Goal: Transaction & Acquisition: Purchase product/service

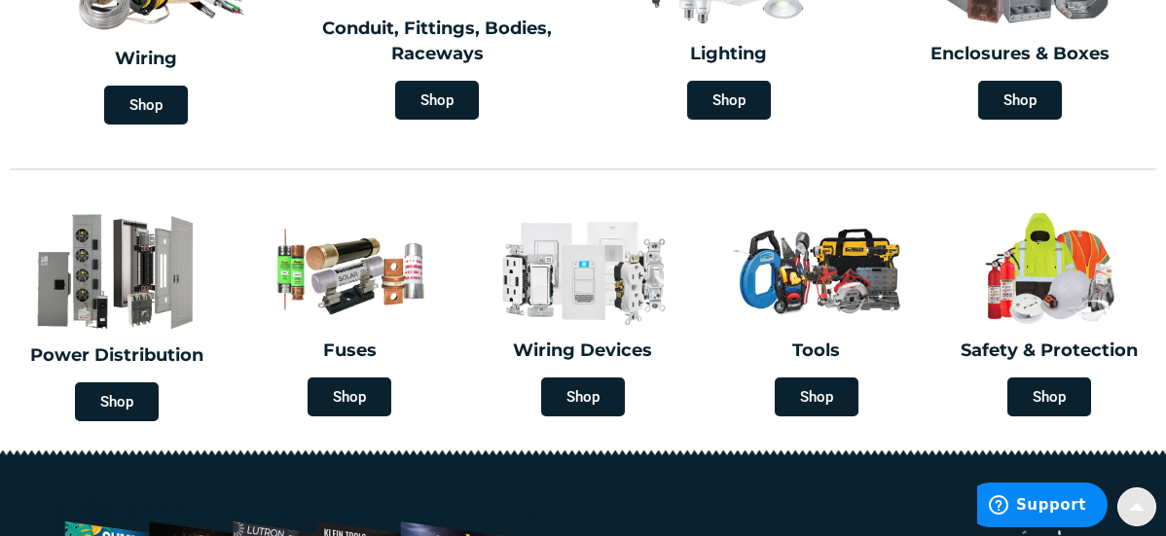
click at [1121, 498] on div at bounding box center [1137, 507] width 39 height 39
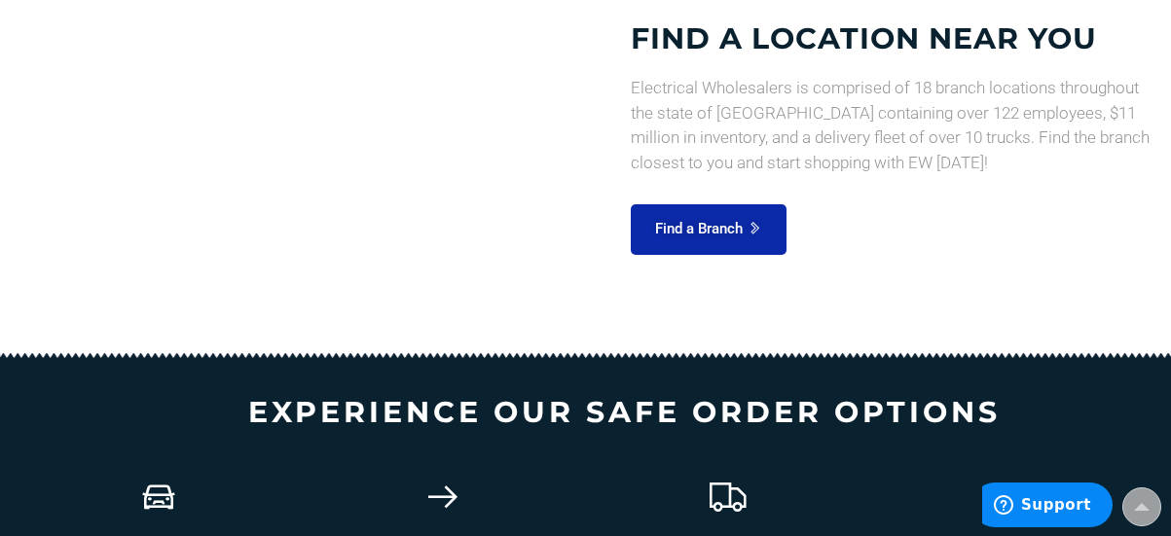
scroll to position [2156, 0]
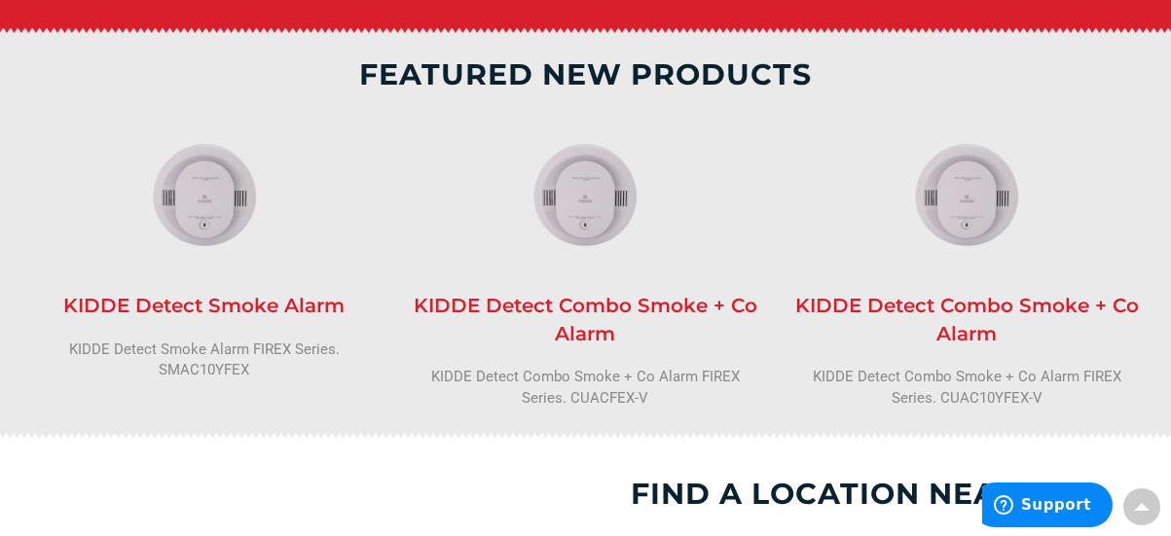
drag, startPoint x: 1148, startPoint y: 277, endPoint x: 1129, endPoint y: 183, distance: 96.2
click at [1129, 183] on div "featured new products Ledvance Linear Driver Ledvance Linear Taptronic driver. …" at bounding box center [586, 233] width 1139 height 410
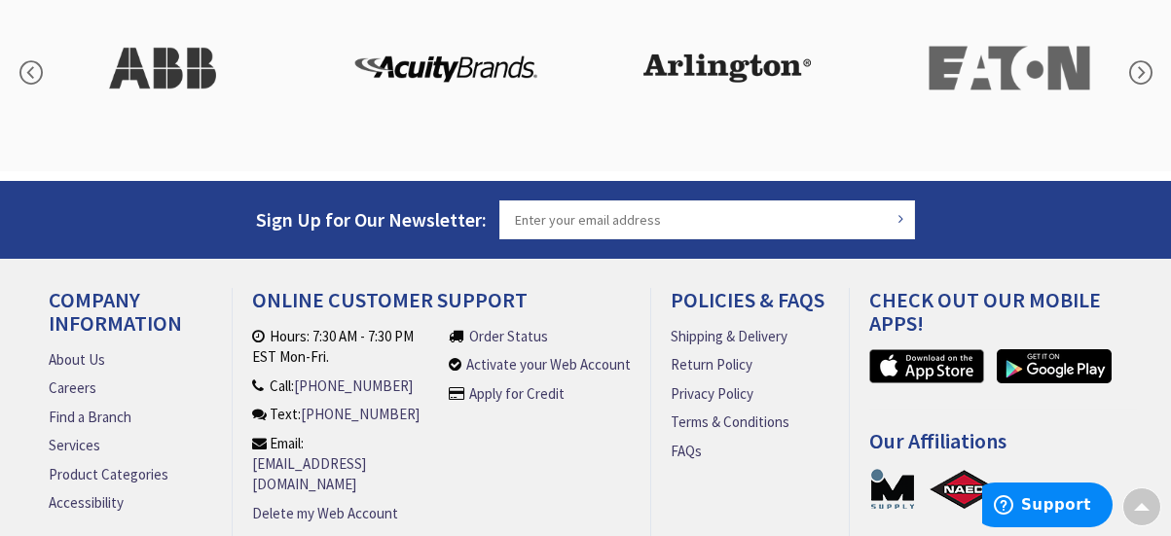
scroll to position [3448, 0]
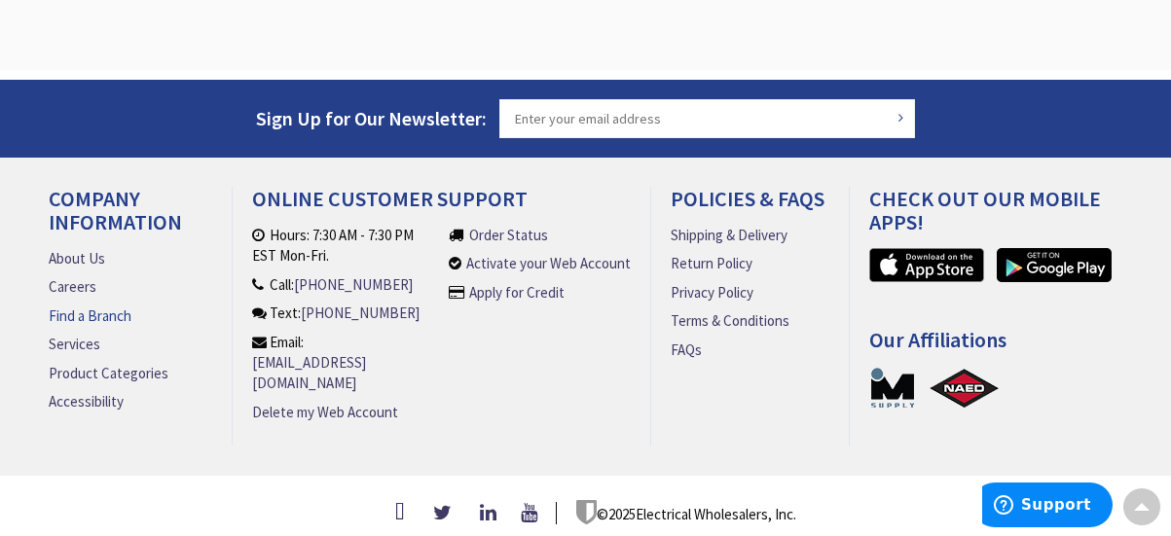
drag, startPoint x: 105, startPoint y: 313, endPoint x: 160, endPoint y: 339, distance: 60.5
click at [160, 338] on li "Services" at bounding box center [131, 344] width 164 height 20
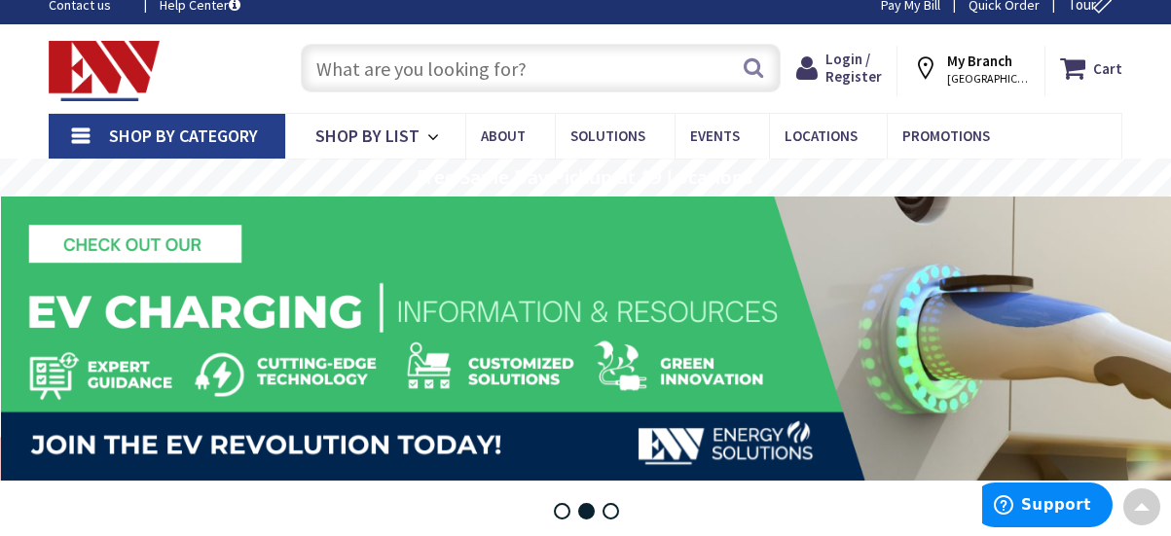
scroll to position [0, 0]
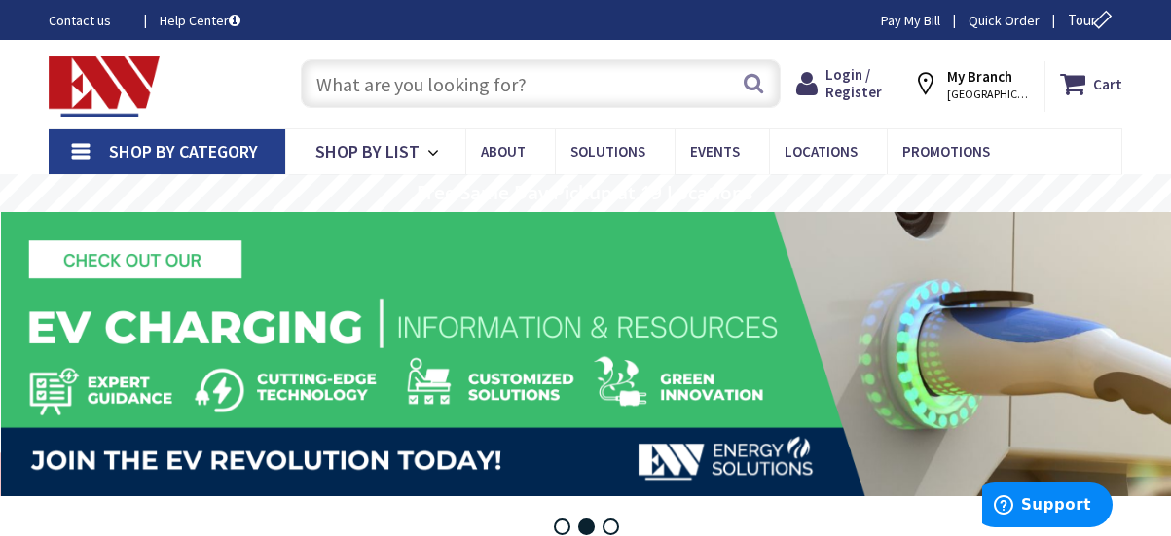
click at [331, 77] on input "text" at bounding box center [541, 83] width 480 height 49
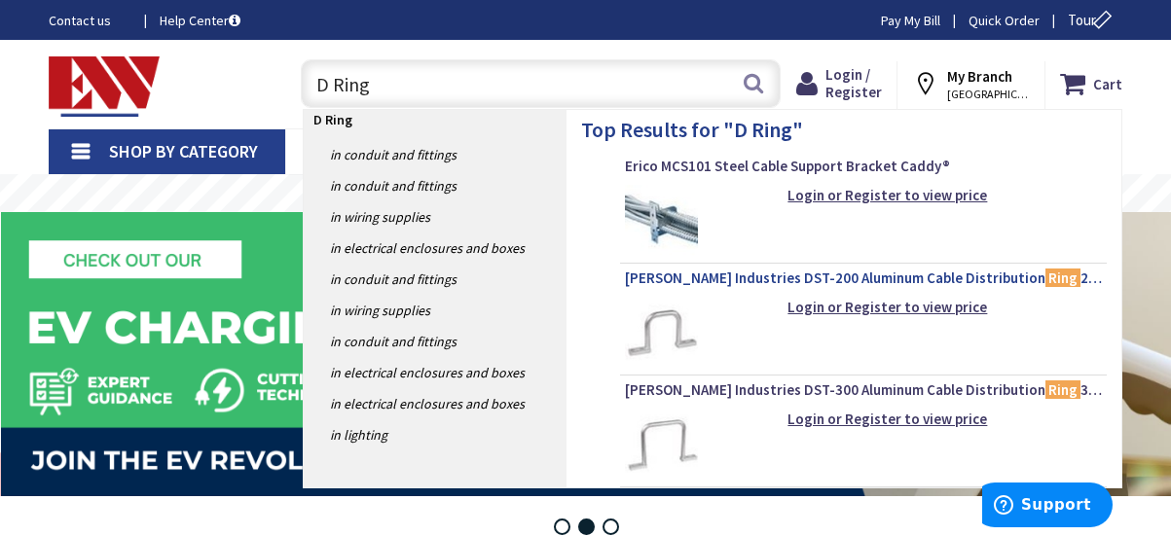
type input "D Ring"
click at [846, 275] on span "Garvin Industries DST-200 Aluminum Cable Distribution Ring 2-Inch" at bounding box center [863, 278] width 477 height 19
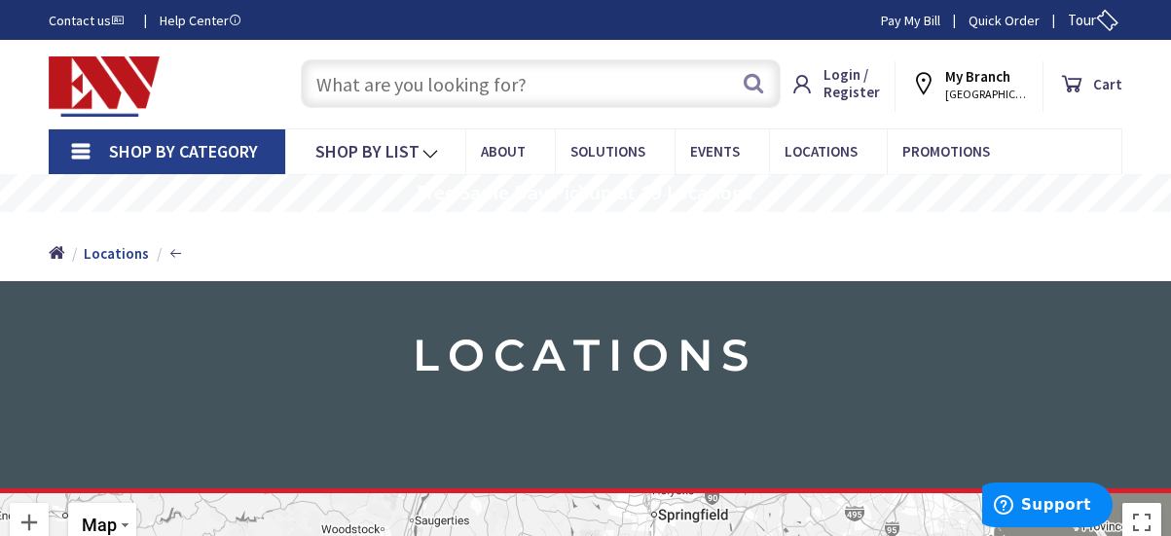
click at [338, 81] on input "text" at bounding box center [541, 83] width 480 height 49
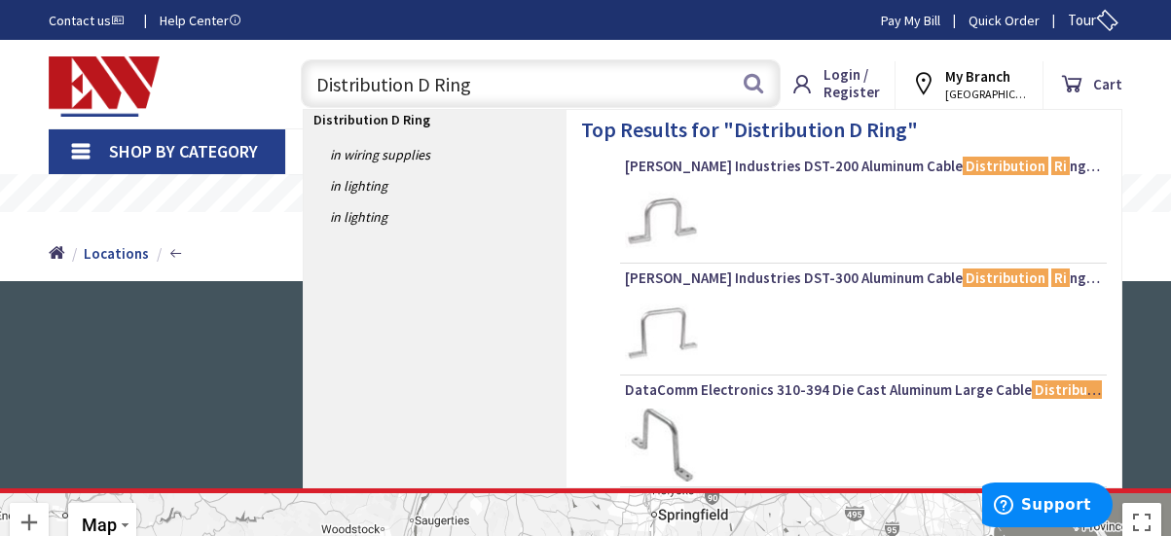
type input "Distribution D Rings"
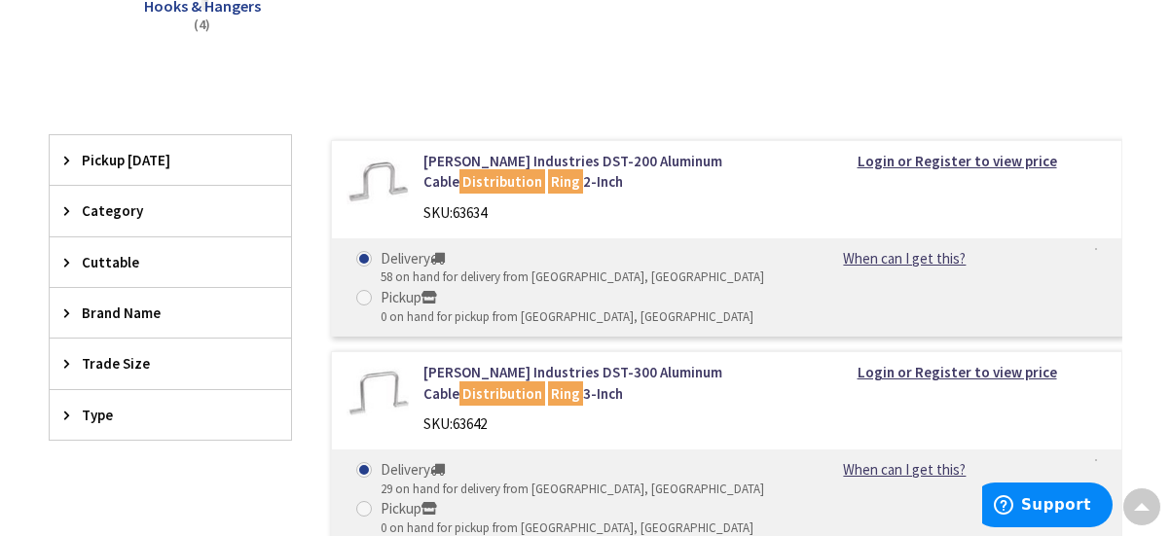
scroll to position [368, 0]
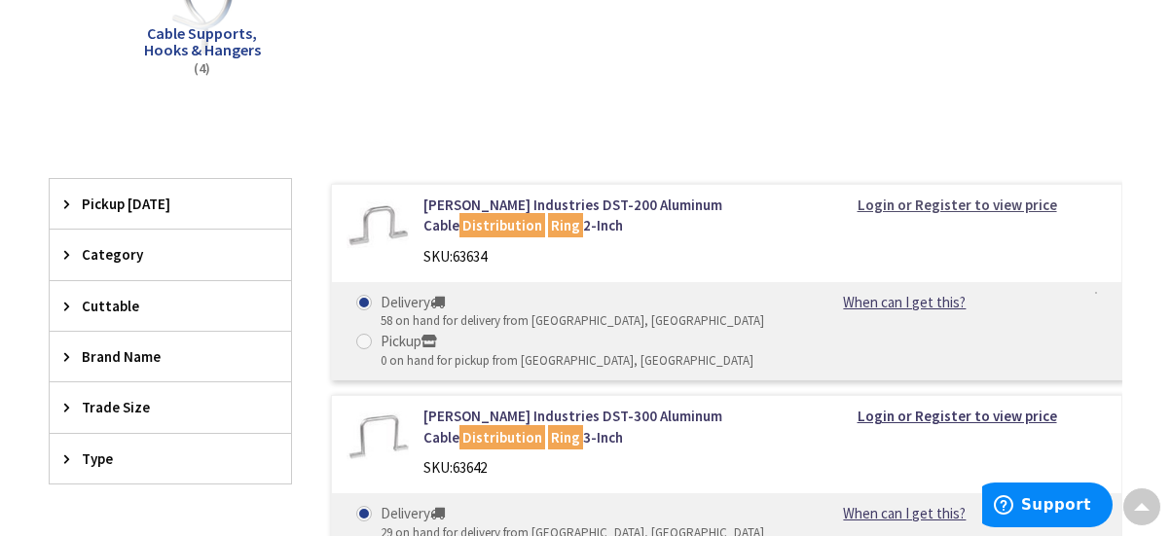
click at [893, 203] on strong "Login or Register to view price" at bounding box center [958, 205] width 200 height 18
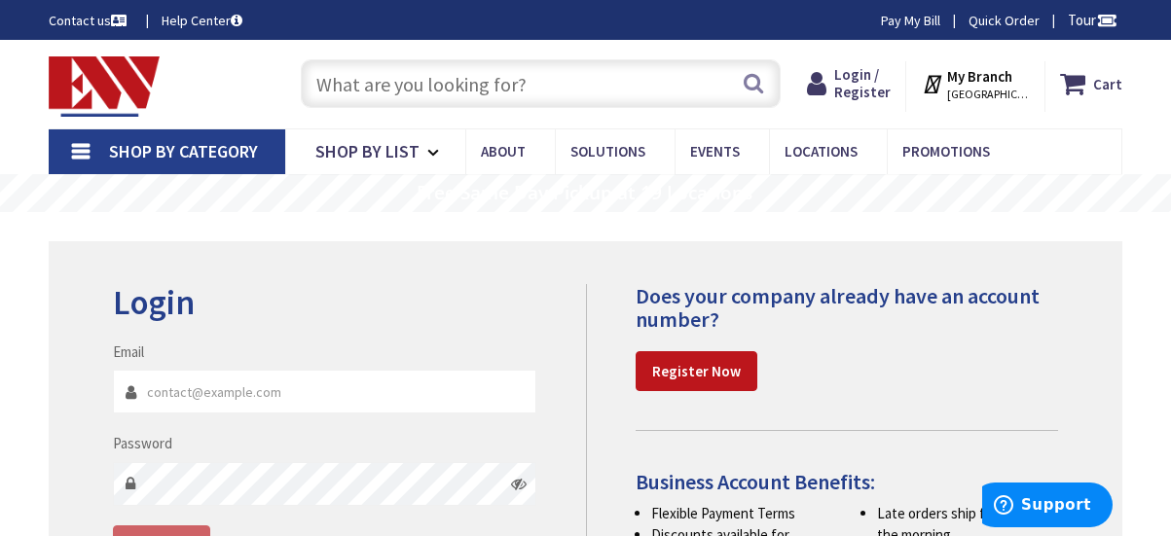
click at [166, 387] on input "Email" at bounding box center [324, 392] width 423 height 44
type input "jorjuela@spectracomminc.com"
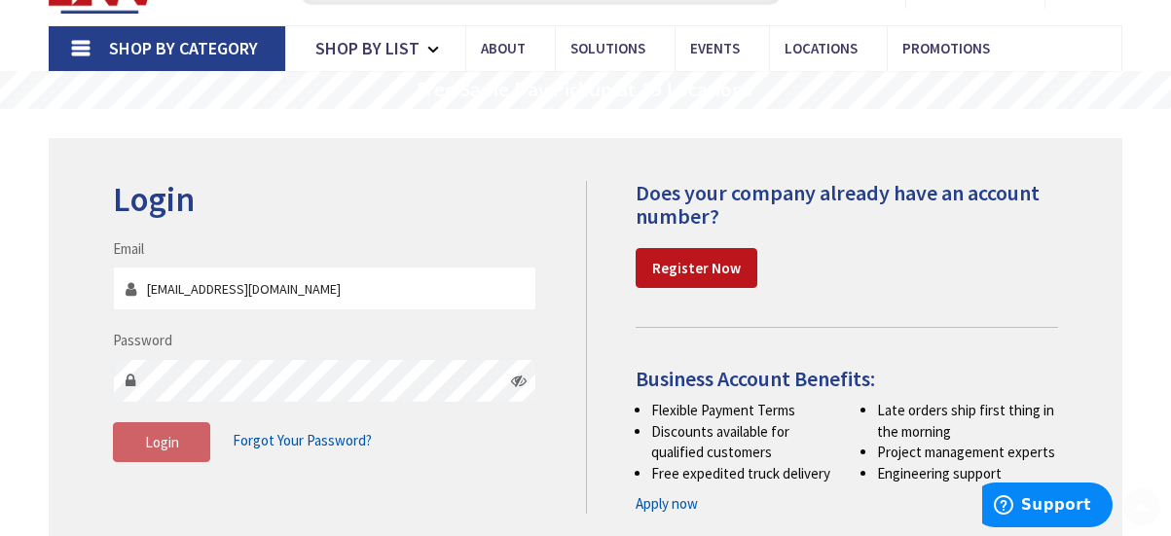
scroll to position [117, 0]
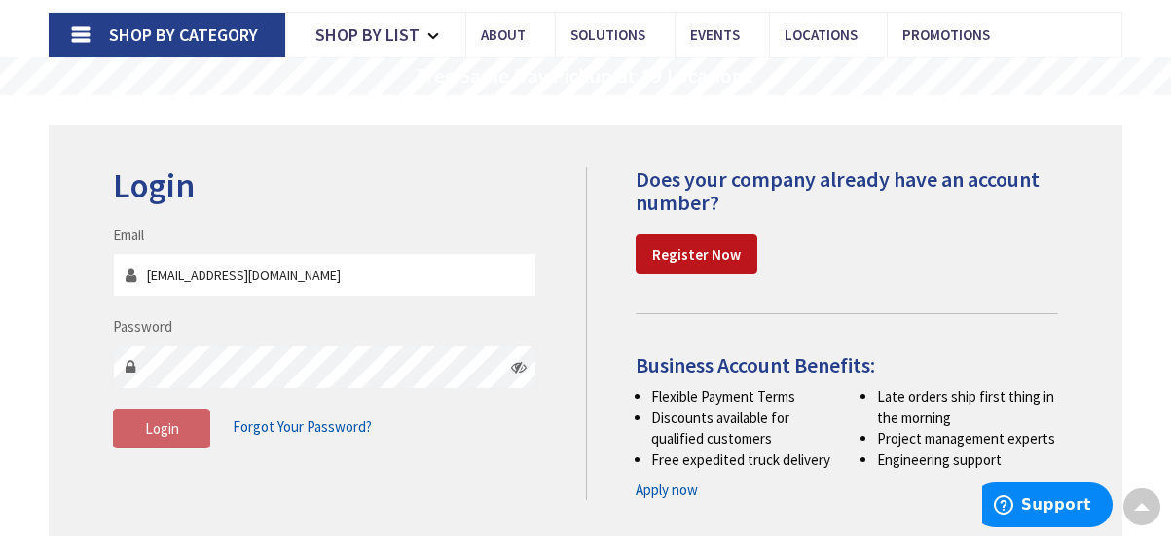
click at [299, 421] on span "Forgot Your Password?" at bounding box center [302, 427] width 139 height 18
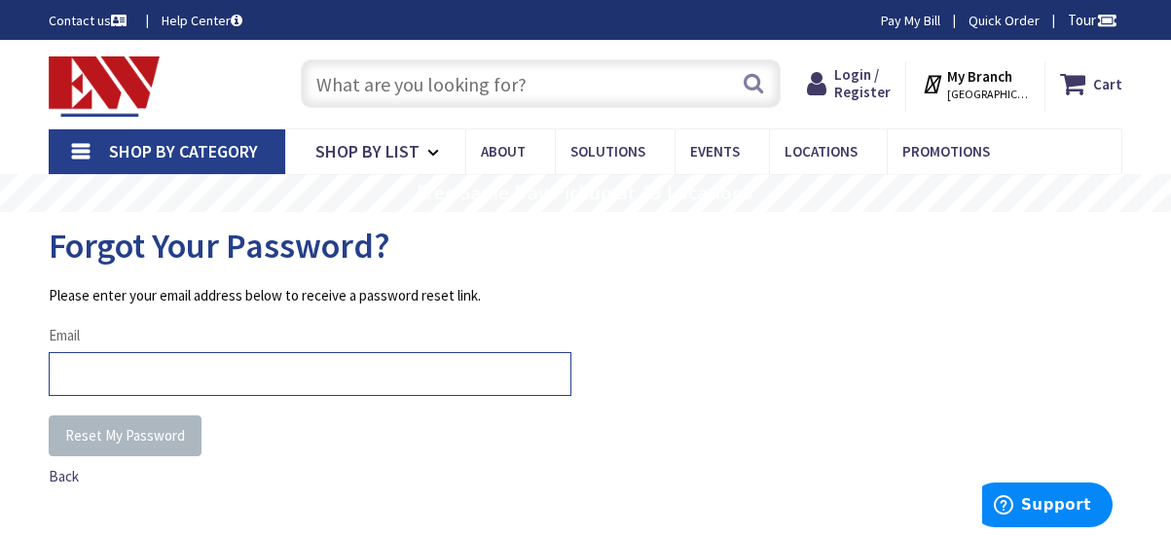
click at [154, 380] on input "Email" at bounding box center [310, 374] width 523 height 44
type input "[EMAIL_ADDRESS][DOMAIN_NAME]"
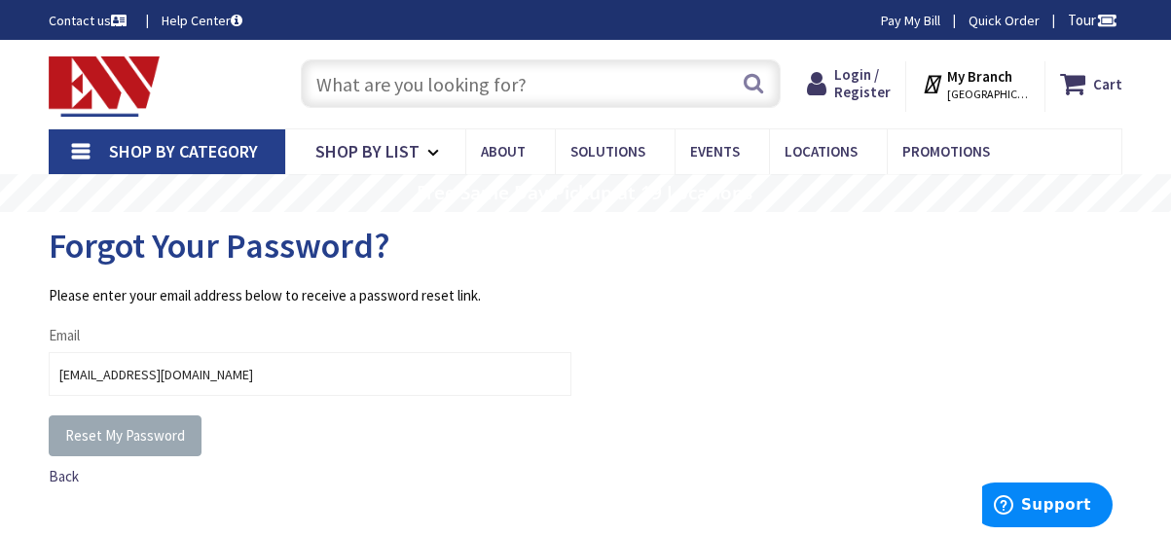
click at [133, 438] on span "Reset My Password" at bounding box center [125, 435] width 120 height 18
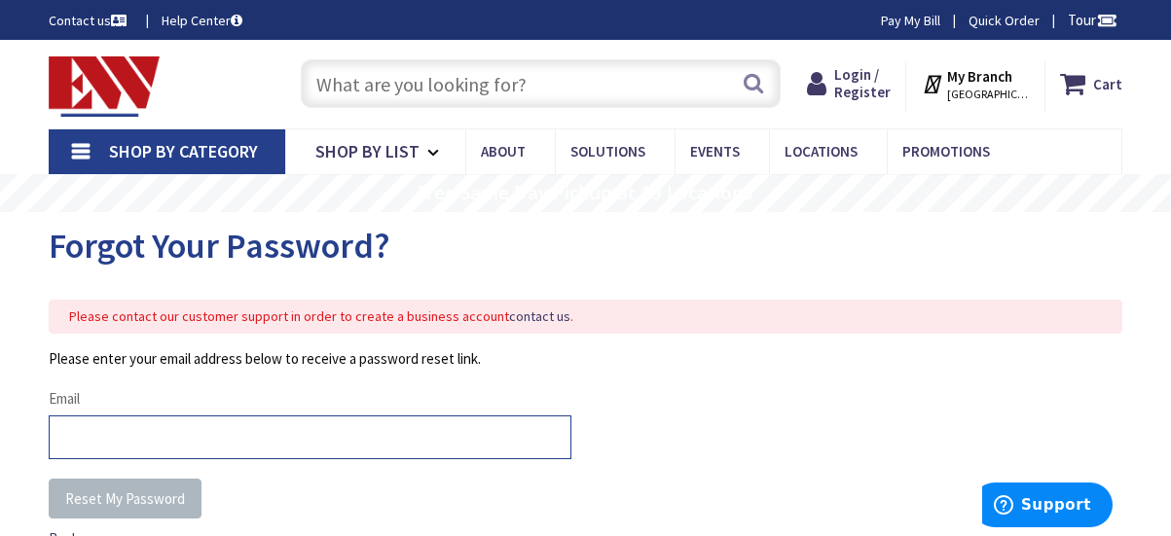
click at [135, 437] on input "Email" at bounding box center [310, 438] width 523 height 44
type input "jorjuela@spectracomminc.com"
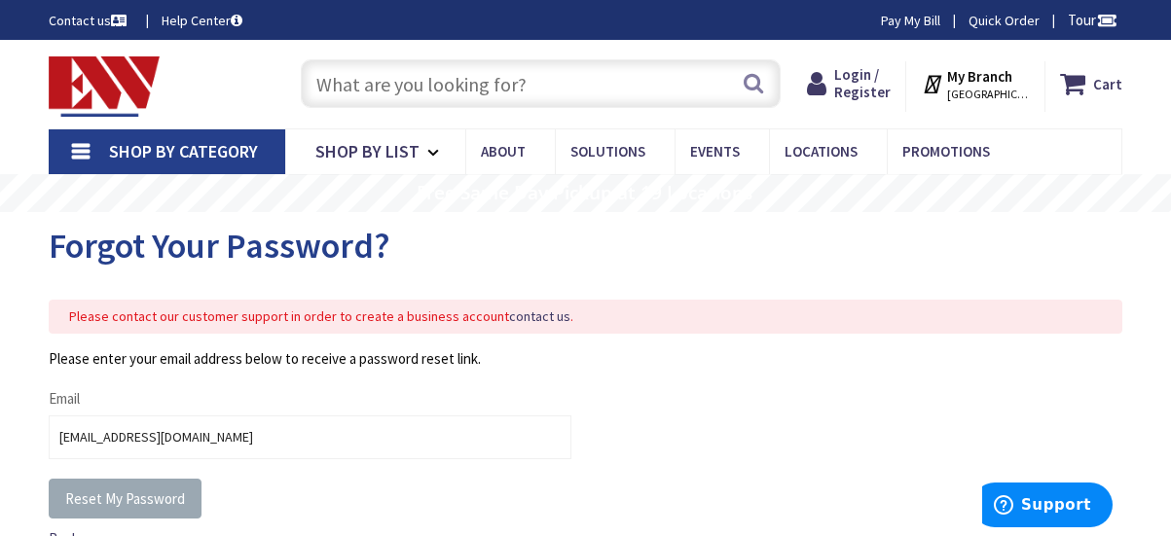
click at [151, 497] on span "Reset My Password" at bounding box center [125, 499] width 120 height 18
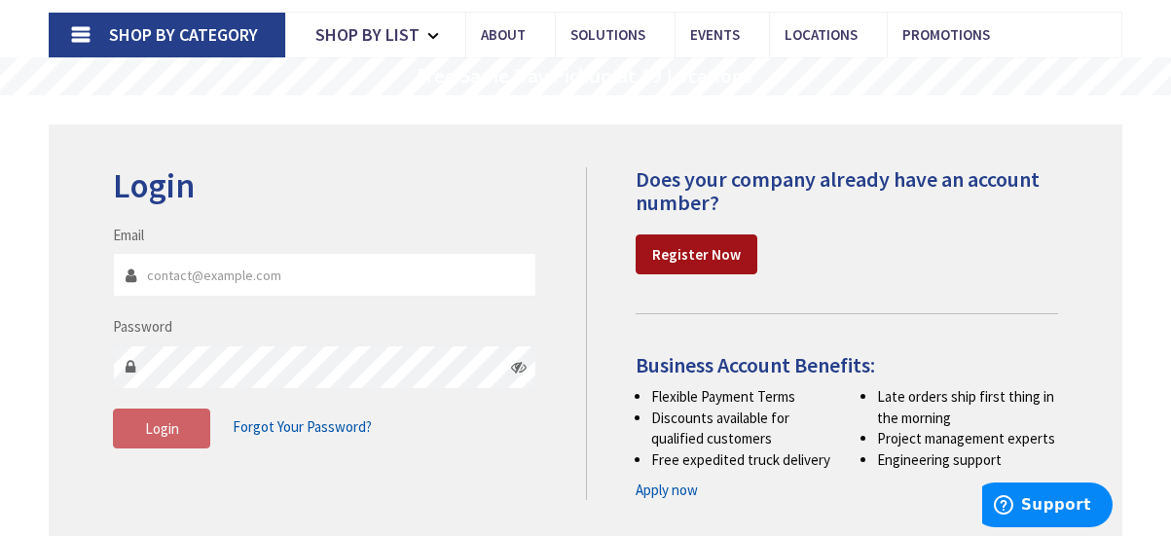
click at [717, 254] on strong "Register Now" at bounding box center [696, 254] width 89 height 18
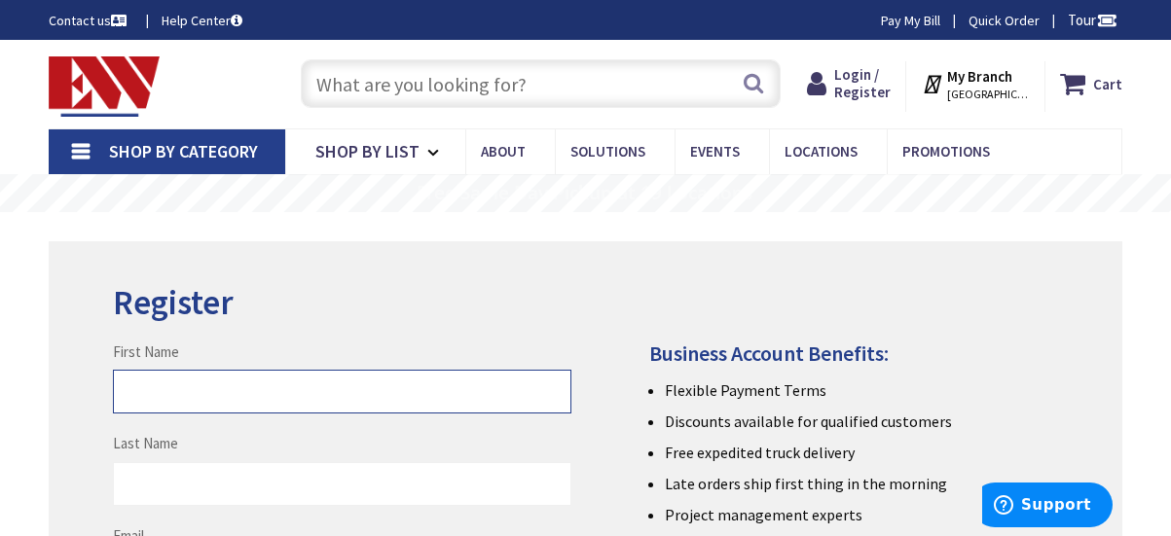
click at [195, 376] on input "First Name" at bounding box center [342, 392] width 458 height 44
type input "Jairo"
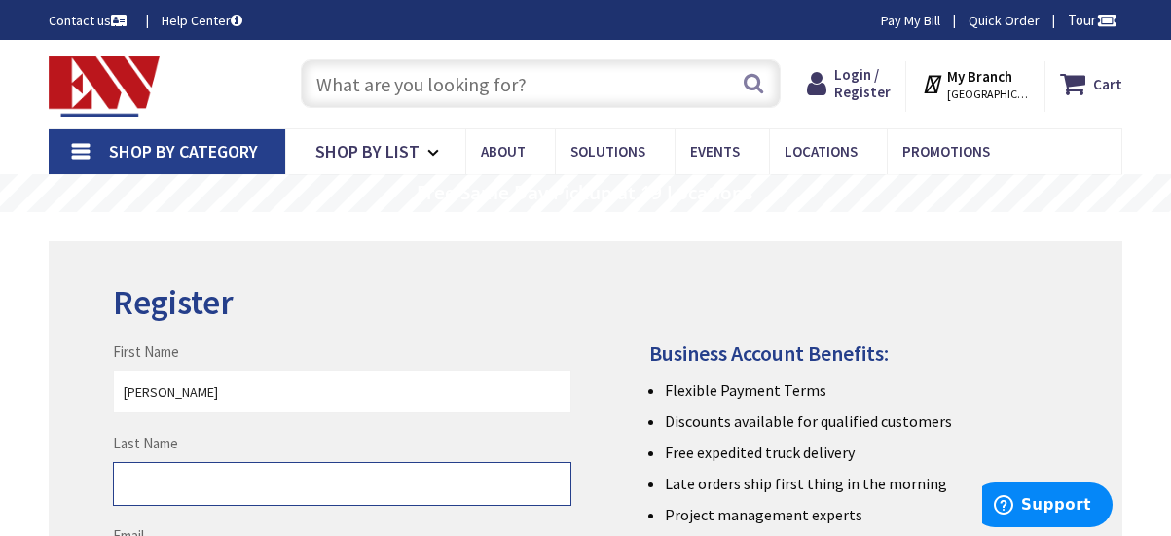
type input "Orjuela"
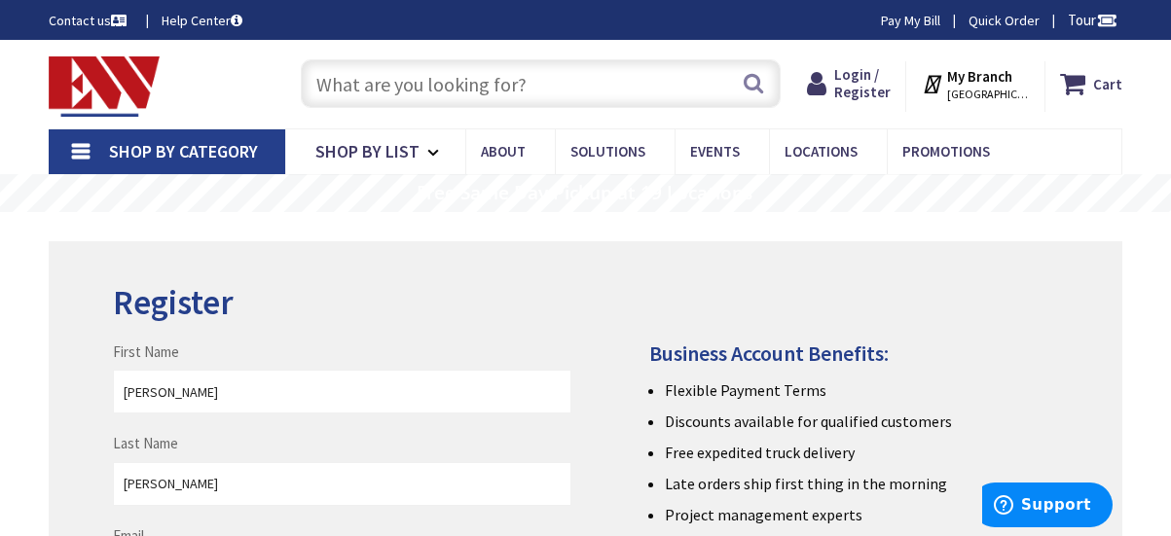
type input "jorjuela@spectracomminc.com"
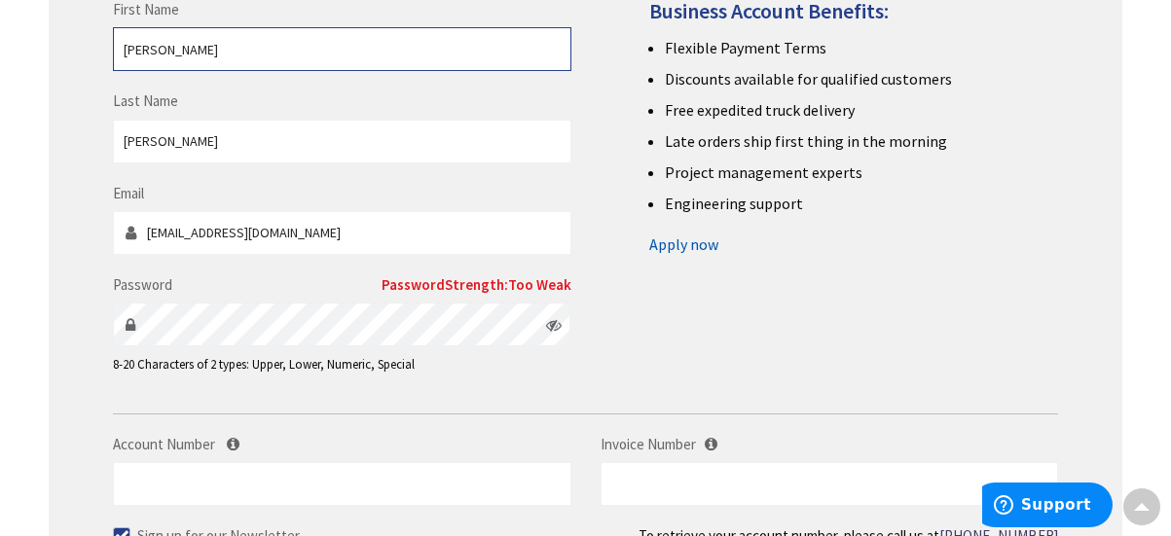
scroll to position [358, 0]
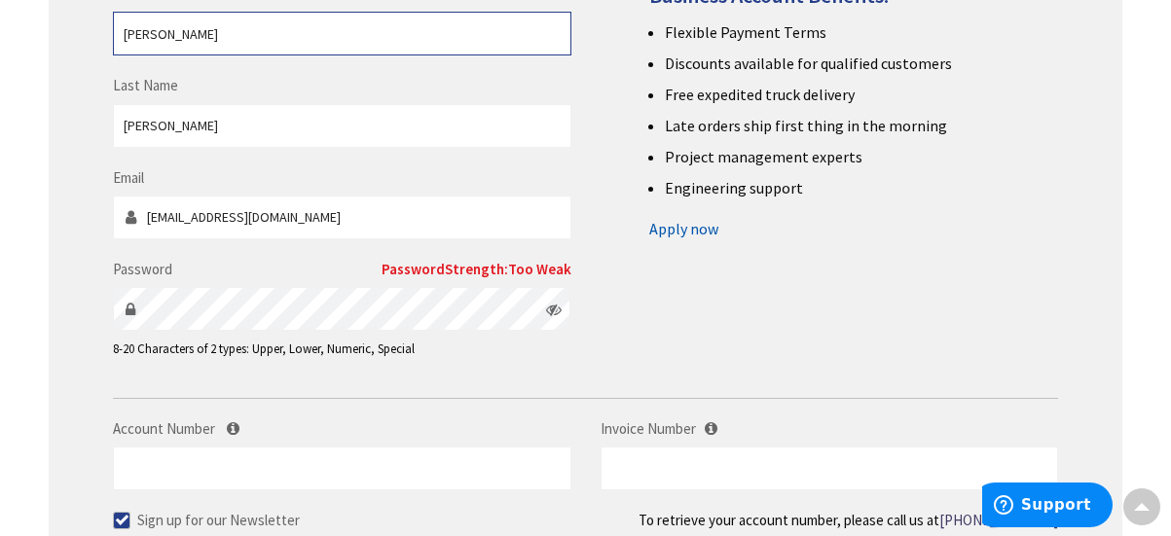
type input "Jairo"
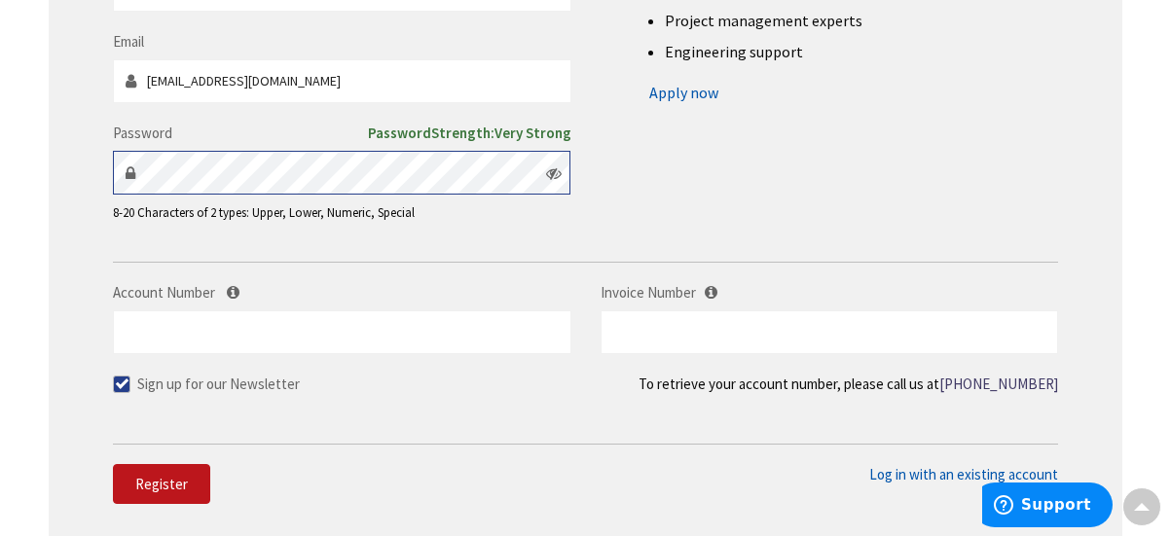
scroll to position [501, 0]
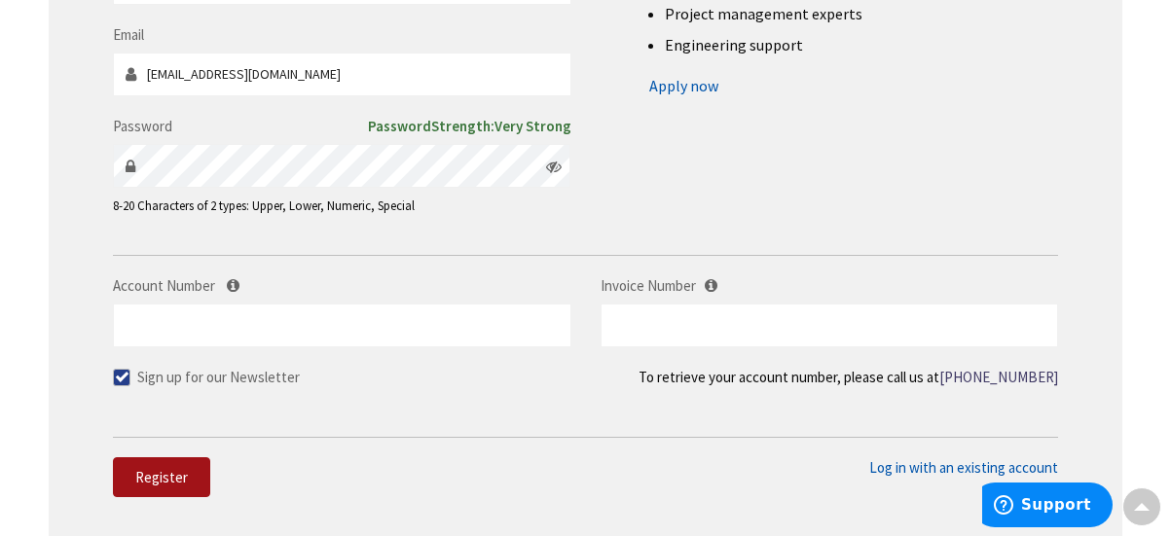
click at [182, 471] on span "Register" at bounding box center [161, 477] width 53 height 18
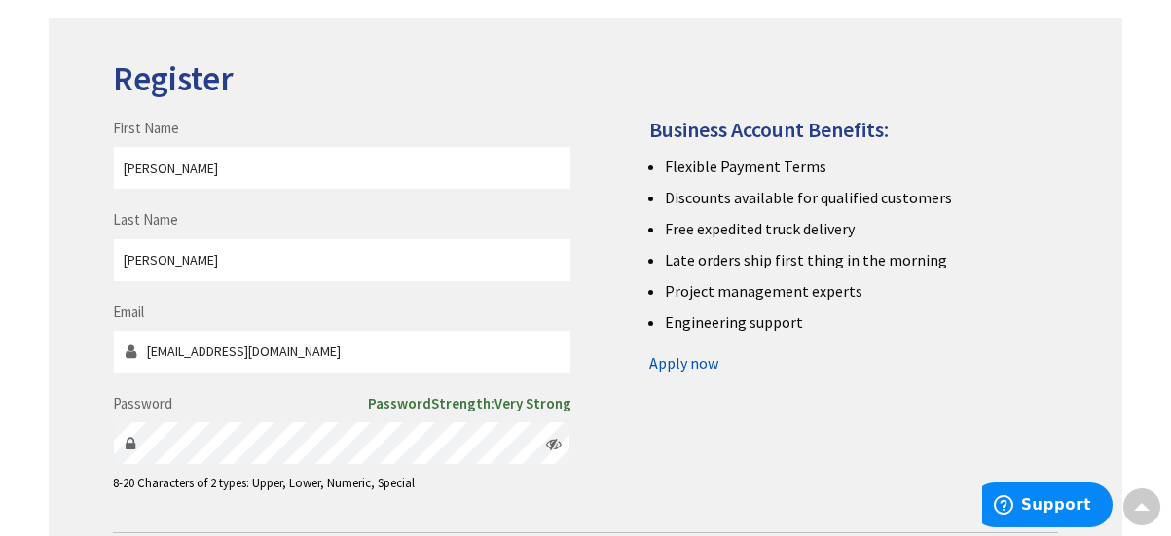
scroll to position [230, 0]
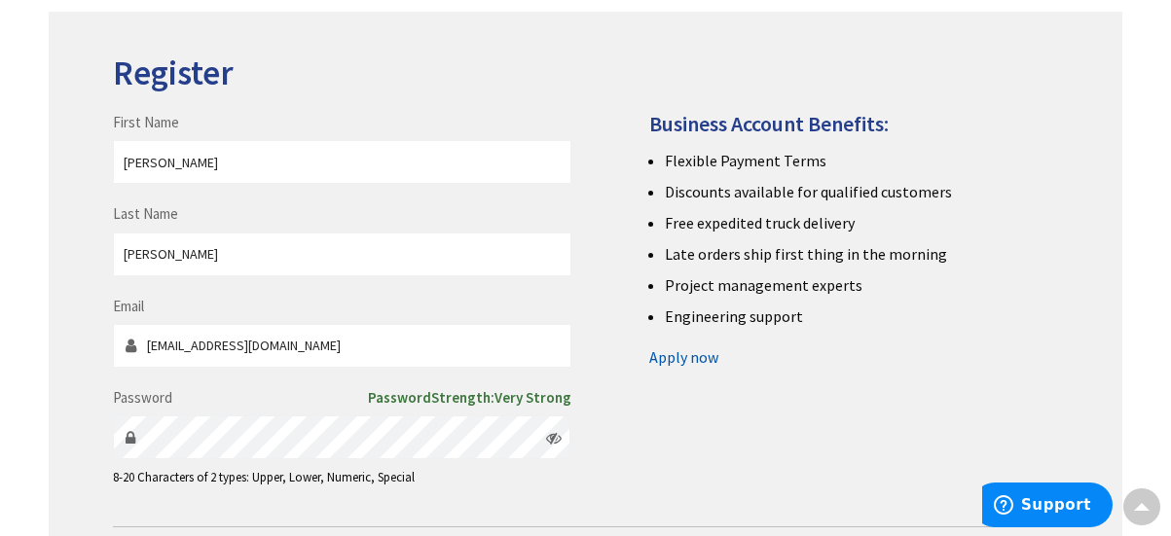
click at [687, 358] on link "Apply now" at bounding box center [683, 357] width 69 height 31
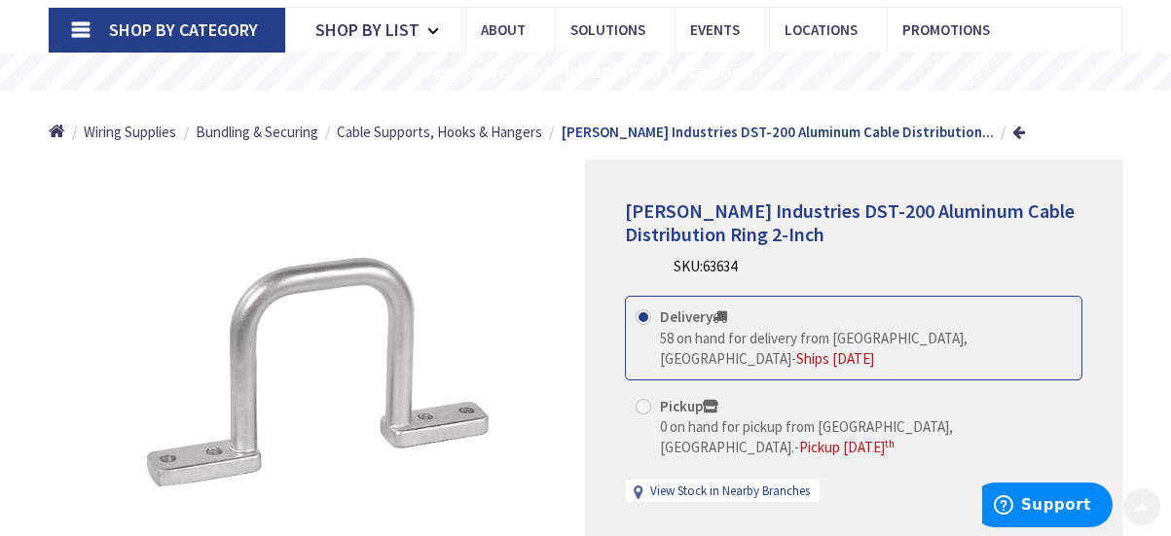
scroll to position [133, 0]
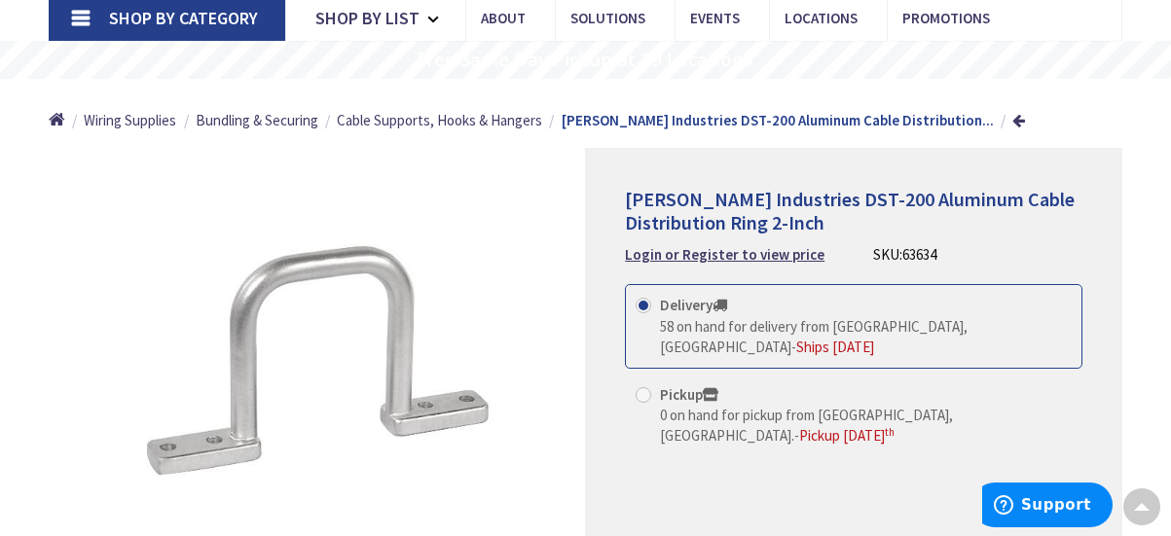
click at [874, 338] on span "Ships [DATE]" at bounding box center [835, 347] width 78 height 18
click at [653, 312] on input "Delivery 58 on hand for delivery from [GEOGRAPHIC_DATA], [GEOGRAPHIC_DATA] - Sh…" at bounding box center [647, 305] width 13 height 13
click at [743, 313] on label "Delivery 58 on hand for delivery from [GEOGRAPHIC_DATA], [GEOGRAPHIC_DATA] - Sh…" at bounding box center [854, 326] width 436 height 62
click at [653, 312] on input "Delivery 58 on hand for delivery from [GEOGRAPHIC_DATA], [GEOGRAPHIC_DATA] - Sh…" at bounding box center [647, 305] width 13 height 13
click at [743, 313] on label "Delivery 58 on hand for delivery from [GEOGRAPHIC_DATA], [GEOGRAPHIC_DATA] - Sh…" at bounding box center [854, 326] width 436 height 62
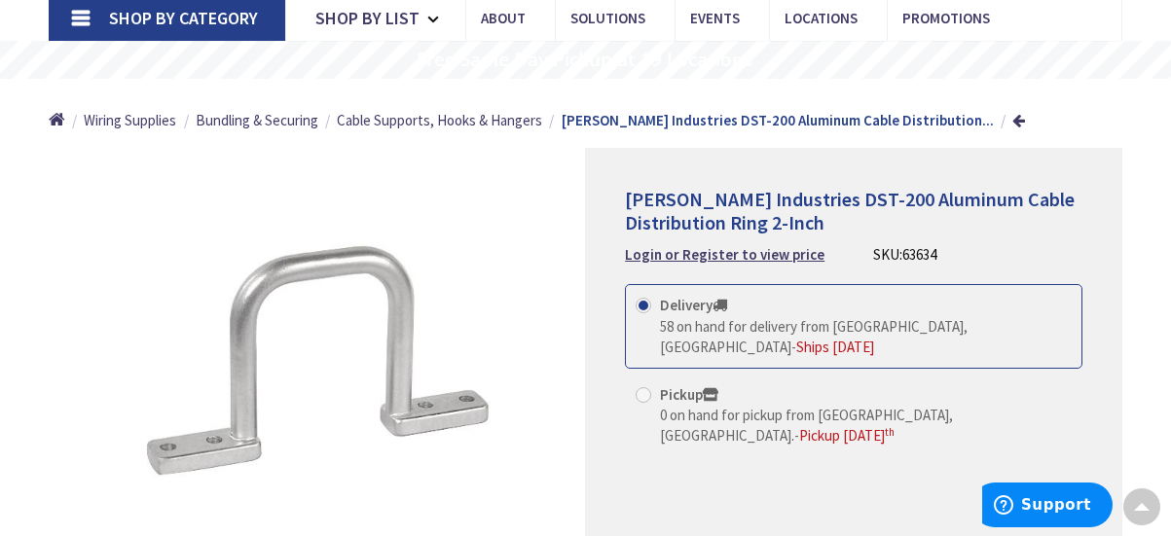
click at [653, 312] on input "Delivery 58 on hand for delivery from [GEOGRAPHIC_DATA], [GEOGRAPHIC_DATA] - Sh…" at bounding box center [647, 305] width 13 height 13
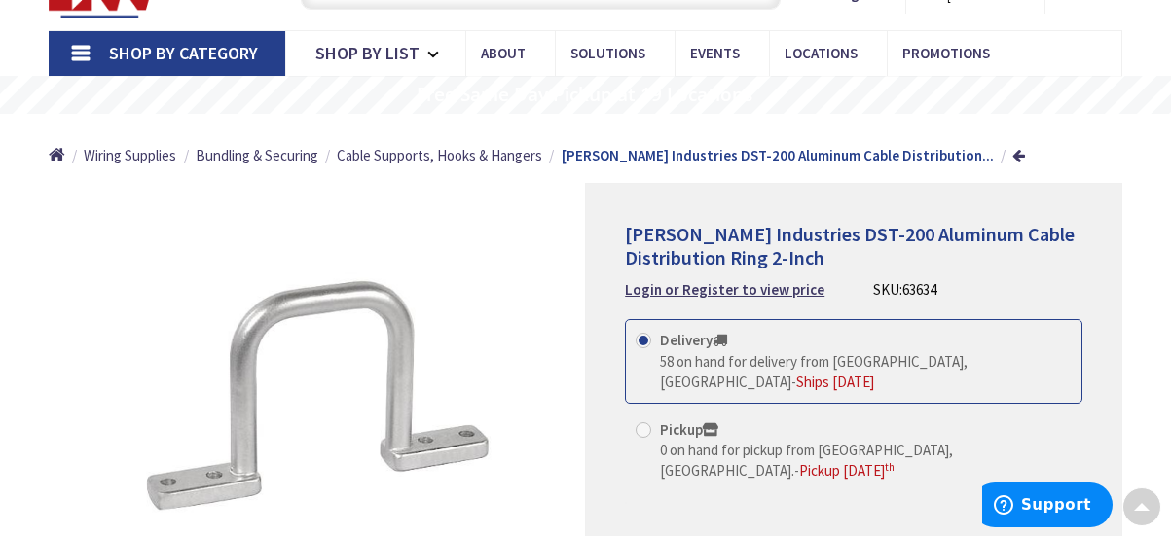
scroll to position [141, 0]
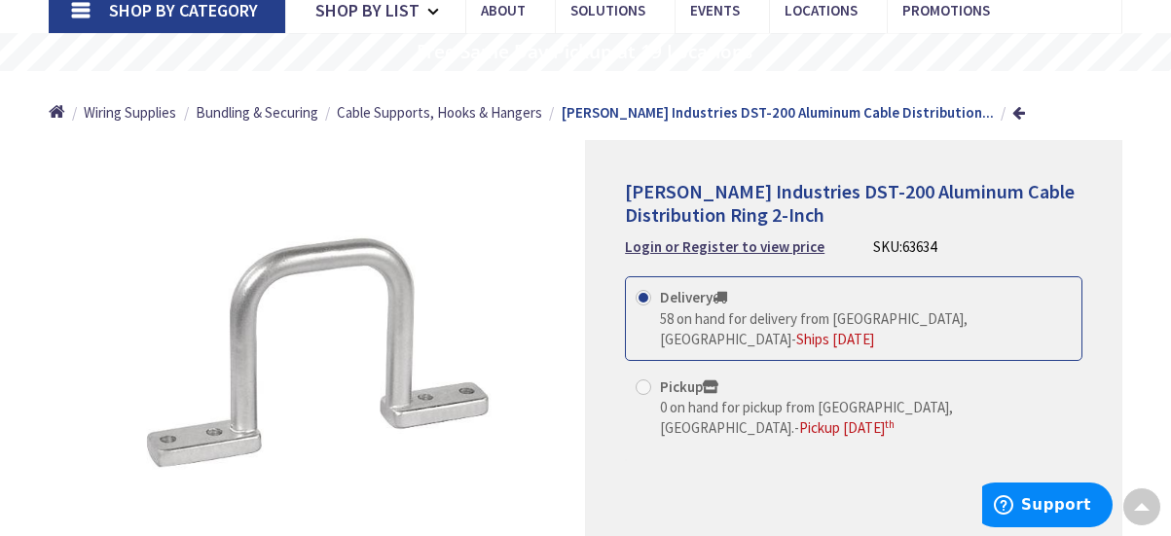
click at [673, 292] on strong "Delivery" at bounding box center [693, 297] width 67 height 18
click at [653, 292] on input "Delivery 58 on hand for delivery from [GEOGRAPHIC_DATA], [GEOGRAPHIC_DATA] - Sh…" at bounding box center [647, 297] width 13 height 13
click at [673, 292] on strong "Delivery" at bounding box center [693, 297] width 67 height 18
click at [653, 292] on input "Delivery 58 on hand for delivery from [GEOGRAPHIC_DATA], [GEOGRAPHIC_DATA] - Sh…" at bounding box center [647, 297] width 13 height 13
click at [895, 419] on span "Pickup [DATE]" at bounding box center [846, 428] width 95 height 18
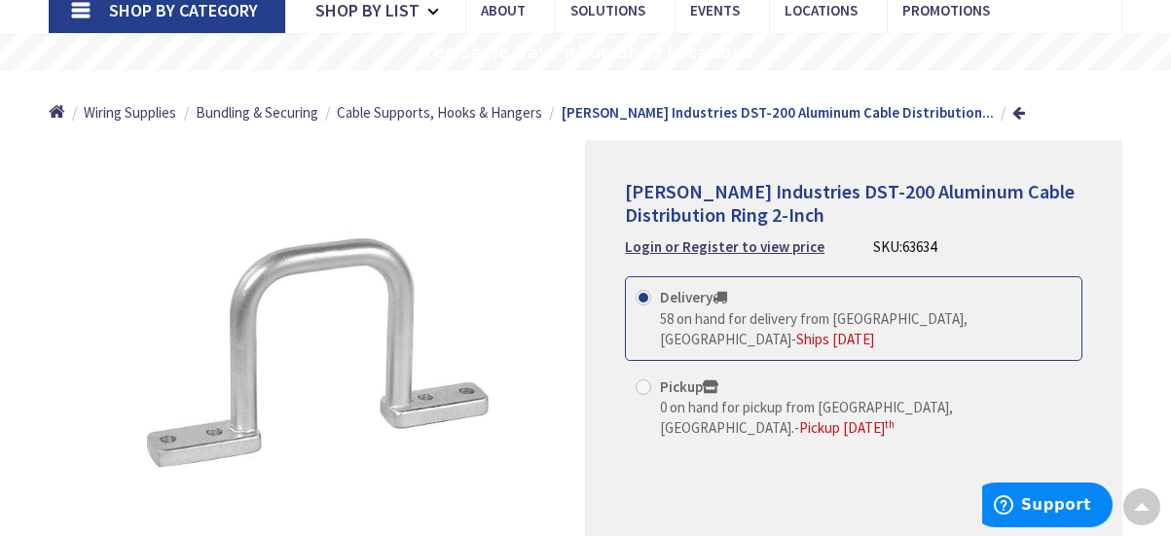
click at [653, 387] on input "Pickup 0 on hand for pickup from [GEOGRAPHIC_DATA], [GEOGRAPHIC_DATA]. - Pickup…" at bounding box center [647, 387] width 13 height 13
radio input "true"
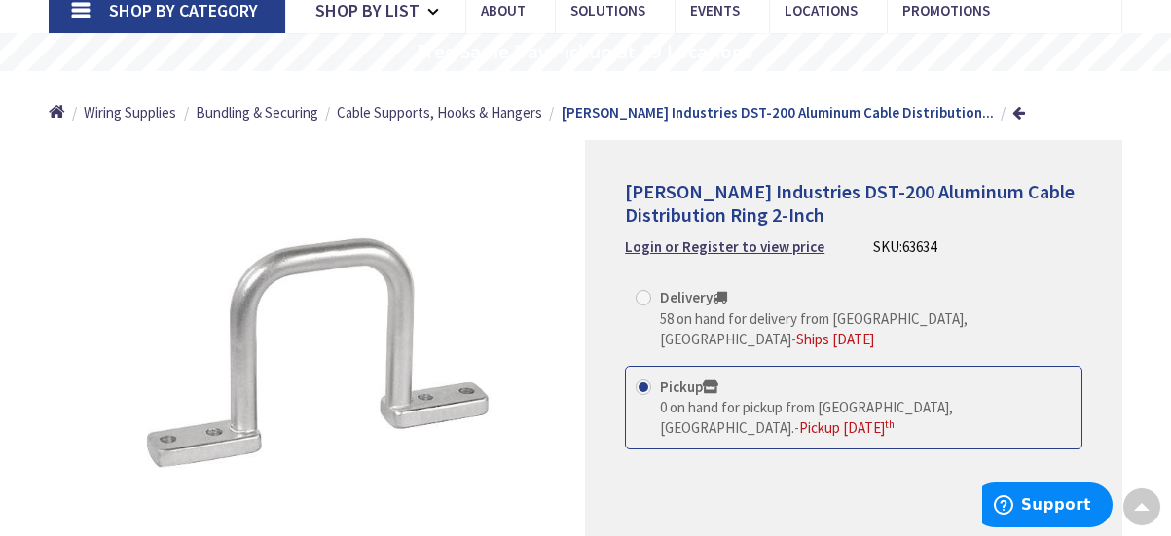
click at [895, 419] on span "Pickup [DATE]" at bounding box center [846, 428] width 95 height 18
click at [653, 387] on input "Pickup 0 on hand for pickup from [GEOGRAPHIC_DATA], [GEOGRAPHIC_DATA]. - Pickup…" at bounding box center [647, 387] width 13 height 13
click at [895, 419] on span "Pickup [DATE]" at bounding box center [846, 428] width 95 height 18
click at [653, 387] on input "Pickup 0 on hand for pickup from [GEOGRAPHIC_DATA], [GEOGRAPHIC_DATA]. - Pickup…" at bounding box center [647, 387] width 13 height 13
click at [697, 398] on span "0 on hand for pickup from Stamford, CT." at bounding box center [806, 417] width 293 height 39
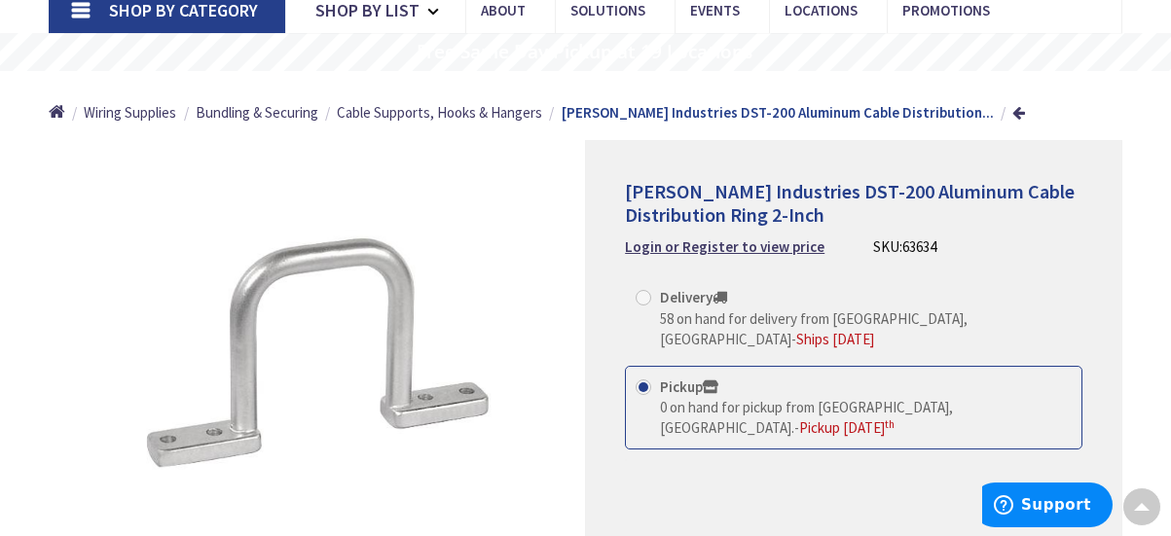
click at [653, 387] on input "Pickup 0 on hand for pickup from Stamford, CT. - Pickup Tuesday, September 9 th" at bounding box center [647, 387] width 13 height 13
click at [697, 398] on span "0 on hand for pickup from Stamford, CT." at bounding box center [806, 417] width 293 height 39
click at [653, 387] on input "Pickup 0 on hand for pickup from Stamford, CT. - Pickup Tuesday, September 9 th" at bounding box center [647, 387] width 13 height 13
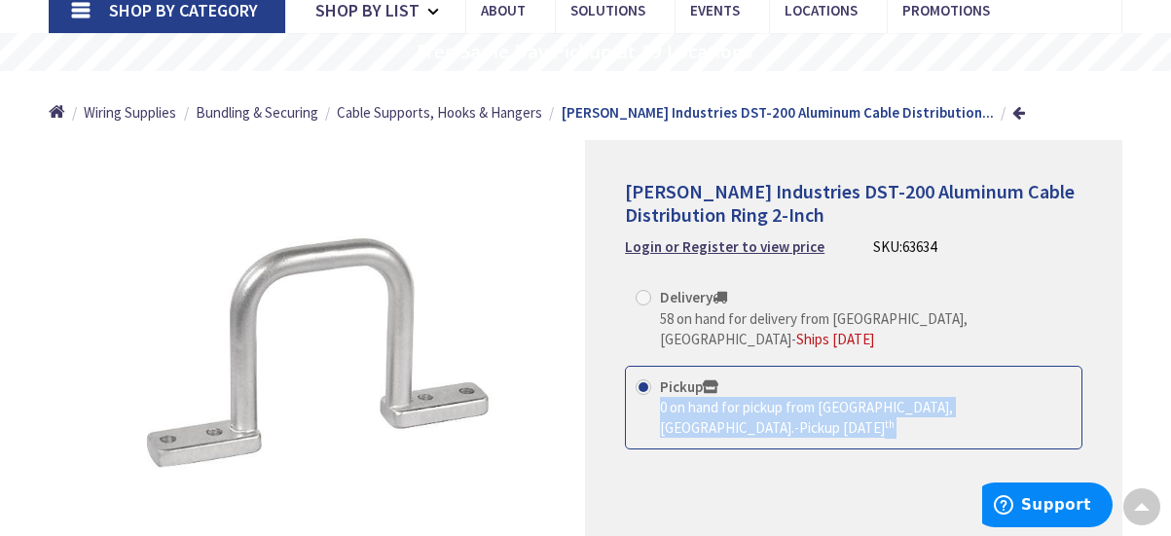
click at [697, 398] on span "0 on hand for pickup from Stamford, CT." at bounding box center [806, 417] width 293 height 39
click at [653, 387] on input "Pickup 0 on hand for pickup from Stamford, CT. - Pickup Tuesday, September 9 th" at bounding box center [647, 387] width 13 height 13
click at [857, 397] on div "0 on hand for pickup from Stamford, CT. - Pickup Tuesday, September 9 th" at bounding box center [866, 418] width 412 height 42
click at [653, 393] on input "Pickup 0 on hand for pickup from Stamford, CT. - Pickup Tuesday, September 9 th" at bounding box center [647, 387] width 13 height 13
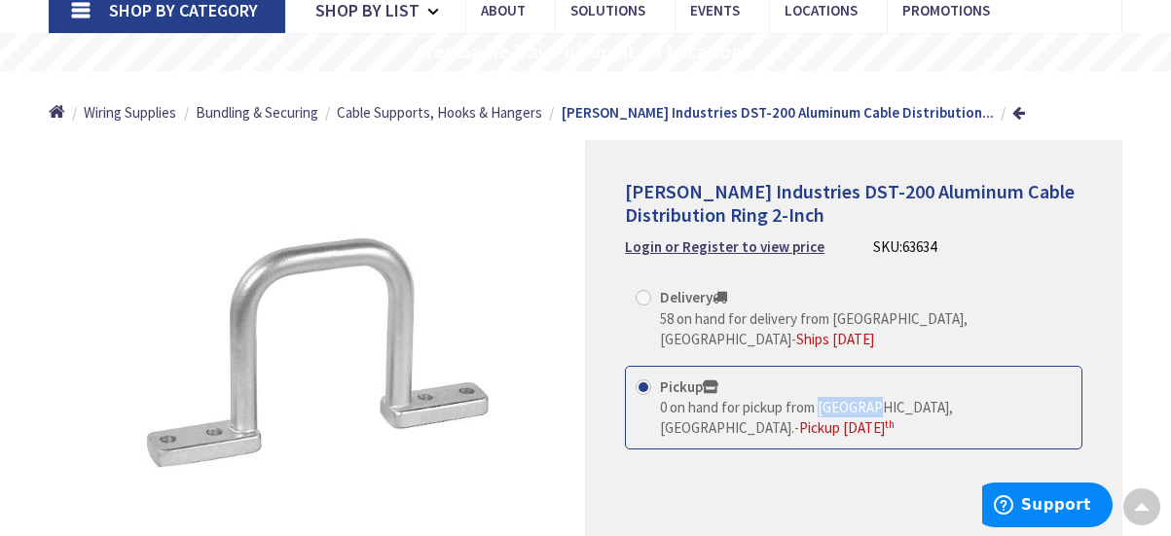
click at [857, 397] on div "0 on hand for pickup from Stamford, CT. - Pickup Tuesday, September 9 th" at bounding box center [866, 418] width 412 height 42
click at [653, 393] on input "Pickup 0 on hand for pickup from Stamford, CT. - Pickup Tuesday, September 9 th" at bounding box center [647, 387] width 13 height 13
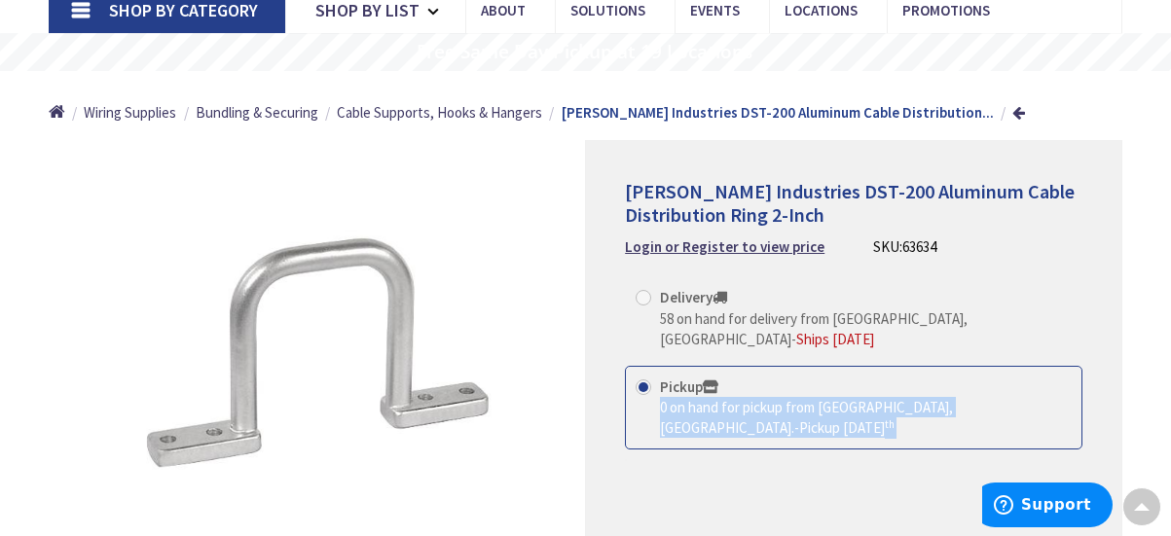
click at [857, 397] on div "0 on hand for pickup from Stamford, CT. - Pickup Tuesday, September 9 th" at bounding box center [866, 418] width 412 height 42
click at [653, 393] on input "Pickup 0 on hand for pickup from Stamford, CT. - Pickup Tuesday, September 9 th" at bounding box center [647, 387] width 13 height 13
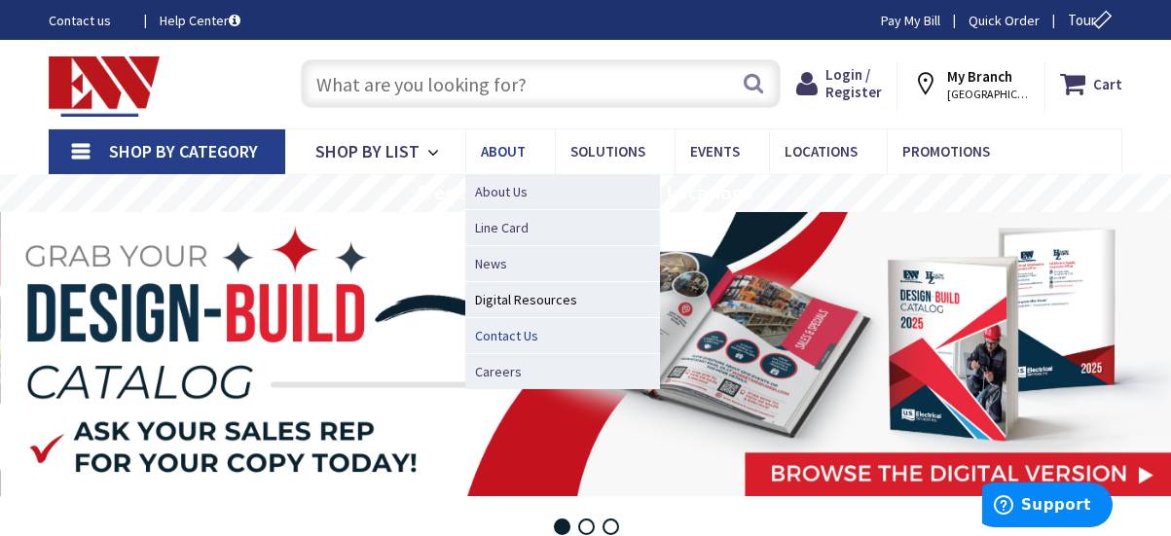
click at [521, 328] on span "Contact Us" at bounding box center [506, 335] width 63 height 19
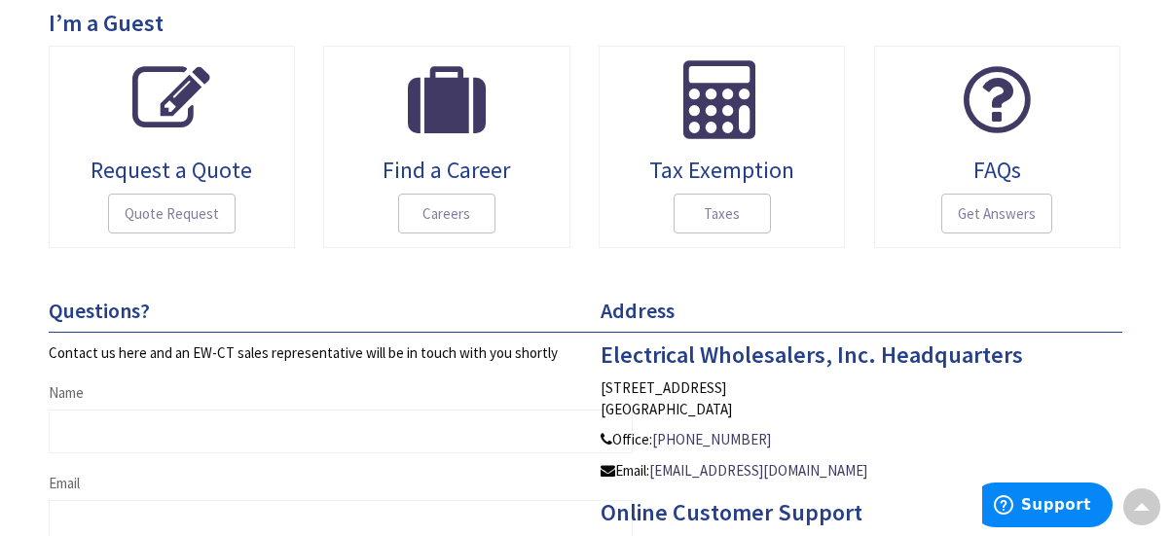
scroll to position [534, 0]
